Goal: Information Seeking & Learning: Learn about a topic

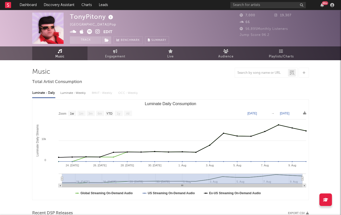
select select "1w"
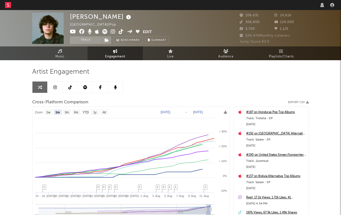
select select "1m"
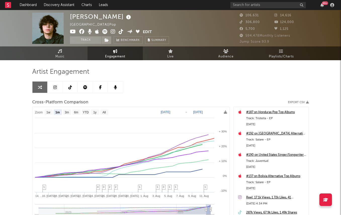
select select "1m"
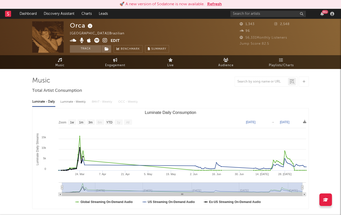
select select "1w"
click at [212, 2] on button "Refresh" at bounding box center [214, 4] width 15 height 6
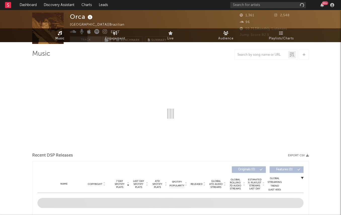
select select "1w"
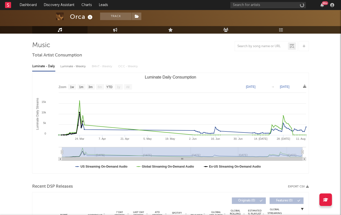
scroll to position [44, 0]
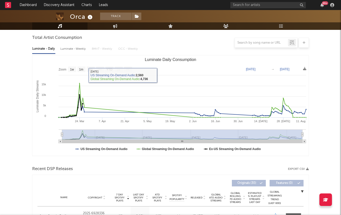
click at [79, 52] on div "Luminate - Weekly" at bounding box center [73, 49] width 26 height 9
select select "6m"
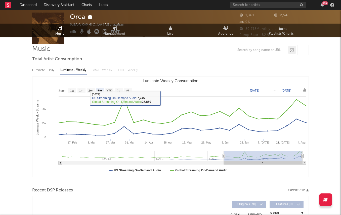
scroll to position [0, 0]
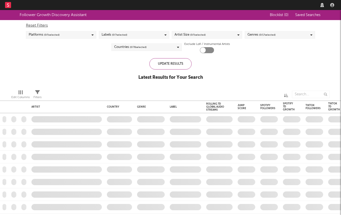
checkbox input "true"
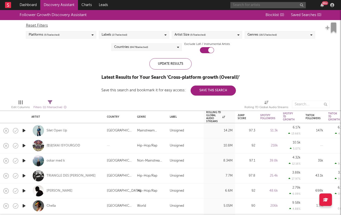
click at [246, 8] on input "text" at bounding box center [267, 5] width 75 height 6
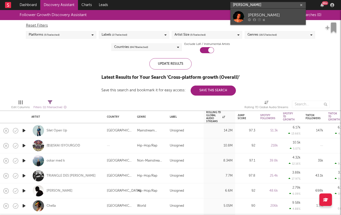
type input "daniel mudliar"
click at [254, 16] on div "Daniel Mudliar" at bounding box center [275, 15] width 55 height 6
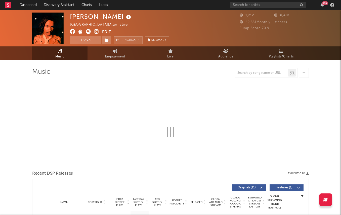
select select "1w"
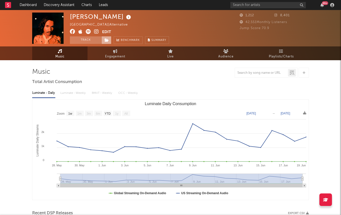
click at [107, 39] on icon at bounding box center [107, 40] width 4 height 4
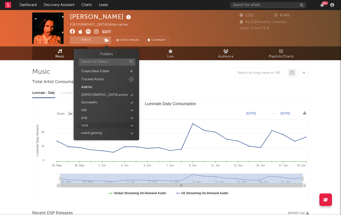
click at [132, 123] on div "rock" at bounding box center [106, 126] width 58 height 7
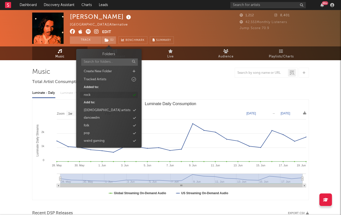
click at [133, 94] on icon at bounding box center [134, 95] width 3 height 3
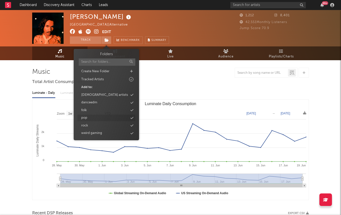
click at [133, 119] on icon at bounding box center [131, 118] width 3 height 3
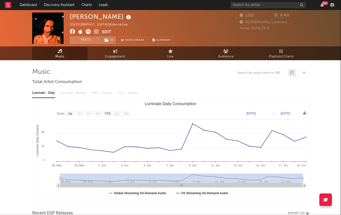
click at [162, 94] on div "Luminate - Daily Luminate - Weekly BMAT - Weekly OCC - Weekly" at bounding box center [170, 93] width 277 height 9
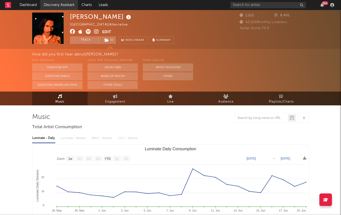
click at [57, 2] on link "Discovery Assistant" at bounding box center [59, 5] width 38 height 10
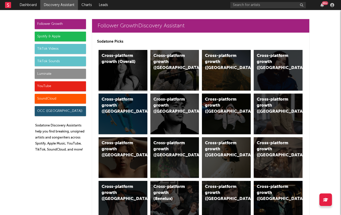
click at [114, 61] on div "Cross-platform growth (Overall)" at bounding box center [119, 59] width 34 height 12
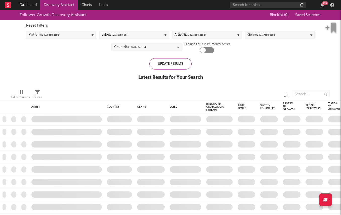
checkbox input "true"
